Goal: Task Accomplishment & Management: Manage account settings

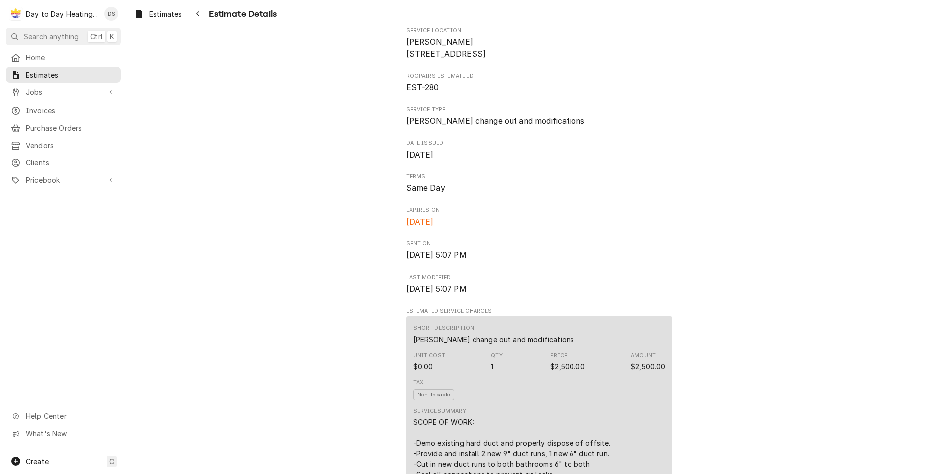
scroll to position [348, 0]
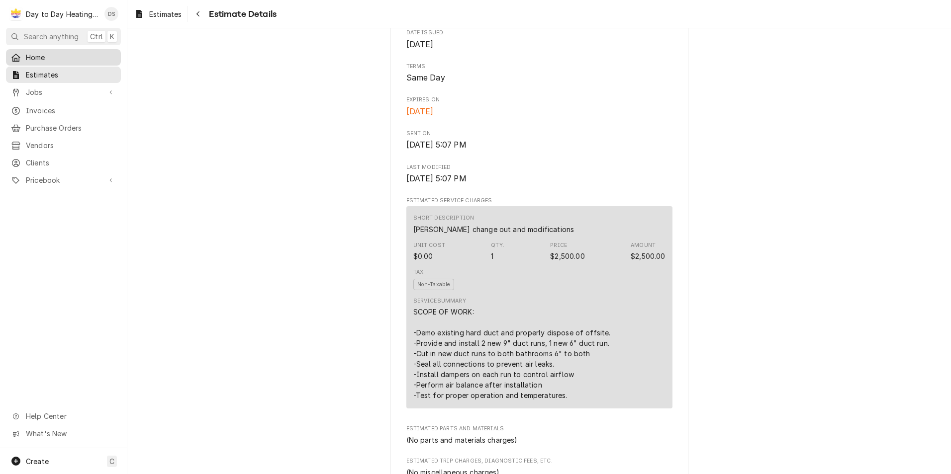
click at [50, 57] on span "Home" at bounding box center [71, 57] width 90 height 10
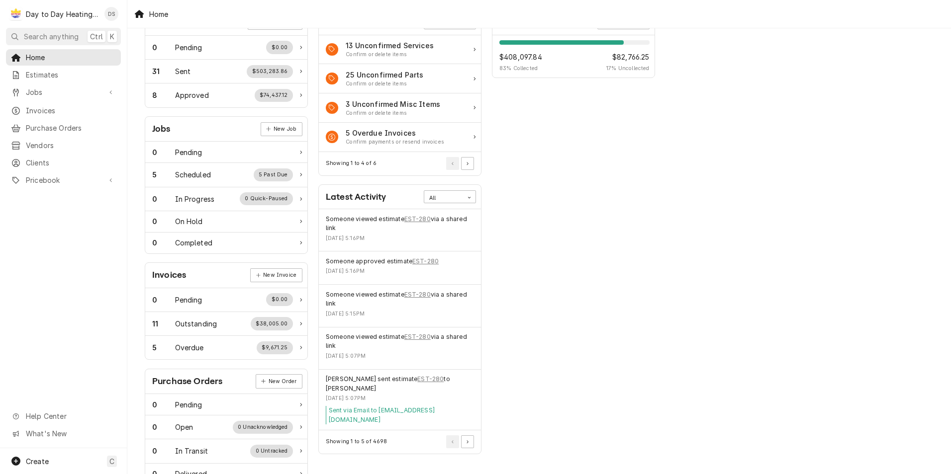
scroll to position [15, 0]
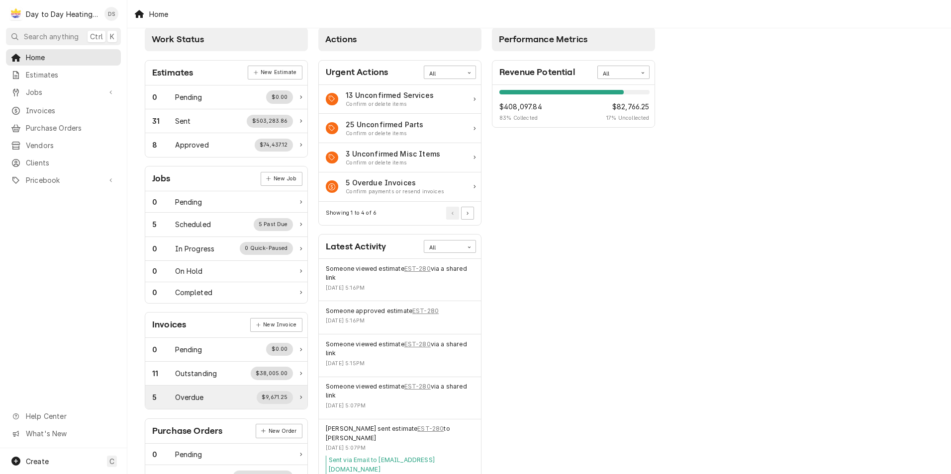
click at [278, 395] on div "$9,671.25" at bounding box center [275, 397] width 36 height 13
